Goal: Transaction & Acquisition: Download file/media

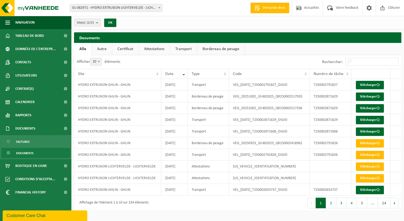
click at [152, 48] on link "Attestations" at bounding box center [154, 49] width 31 height 12
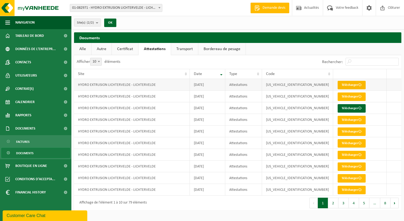
click at [346, 82] on link "Télécharger" at bounding box center [352, 85] width 28 height 8
click at [346, 94] on link "Télécharger" at bounding box center [352, 96] width 28 height 8
click at [123, 47] on link "Certificat" at bounding box center [125, 49] width 26 height 12
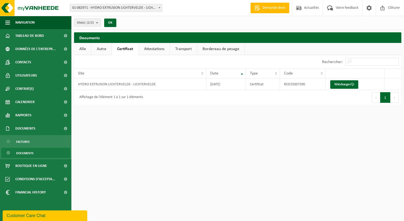
click at [103, 47] on link "Autre" at bounding box center [102, 49] width 20 height 12
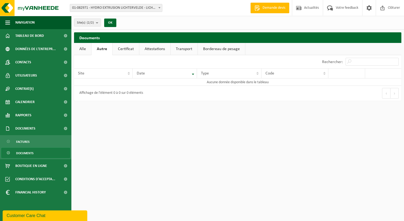
click at [81, 47] on link "Alle" at bounding box center [82, 49] width 17 height 12
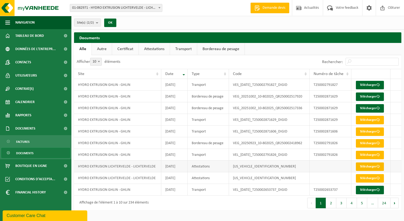
click at [368, 164] on link "Télécharger" at bounding box center [370, 166] width 28 height 8
click at [360, 106] on link "Télécharger" at bounding box center [370, 108] width 28 height 8
click at [363, 83] on link "Télécharger" at bounding box center [370, 85] width 28 height 8
click at [359, 129] on link "Télécharger" at bounding box center [370, 131] width 28 height 8
click at [364, 120] on link "Télécharger" at bounding box center [370, 120] width 28 height 8
